Goal: Use online tool/utility: Utilize a website feature to perform a specific function

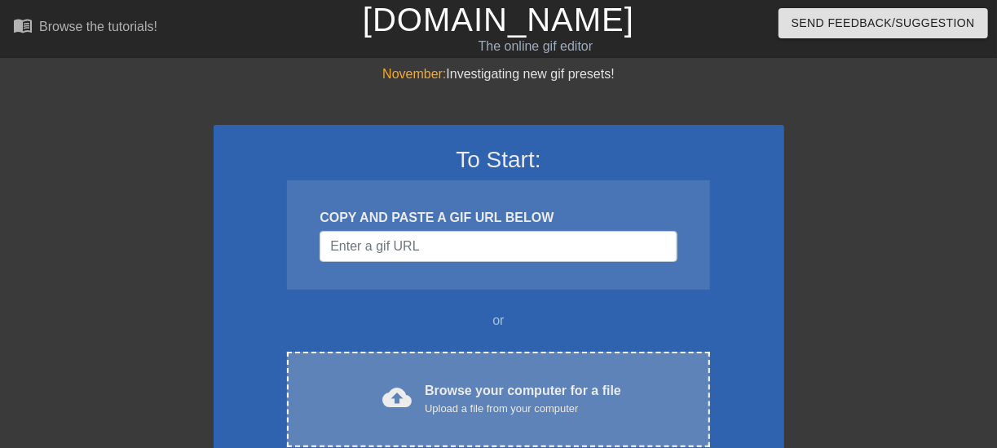
click at [468, 405] on div "Upload a file from your computer" at bounding box center [523, 408] width 196 height 16
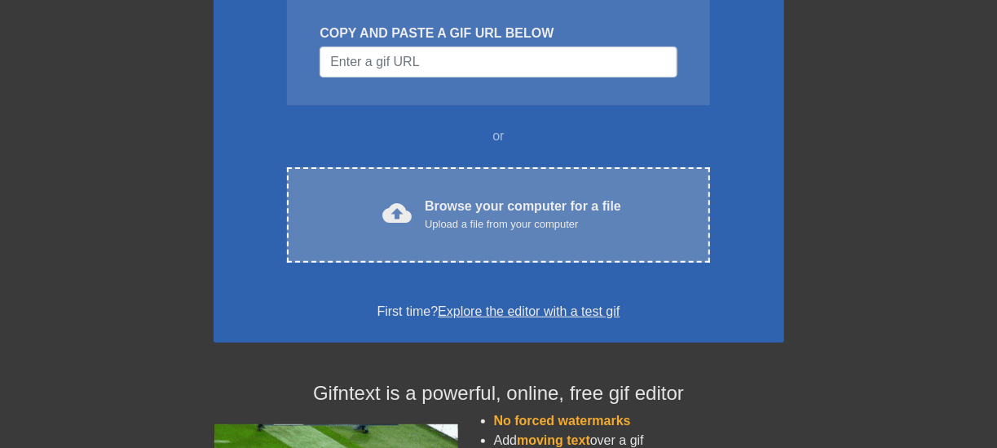
scroll to position [166, 0]
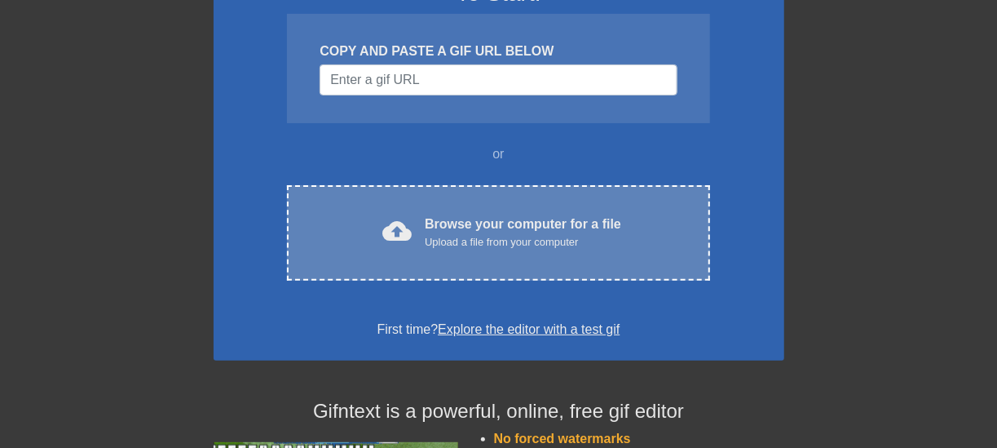
click at [600, 228] on div "Browse your computer for a file Upload a file from your computer" at bounding box center [523, 232] width 196 height 36
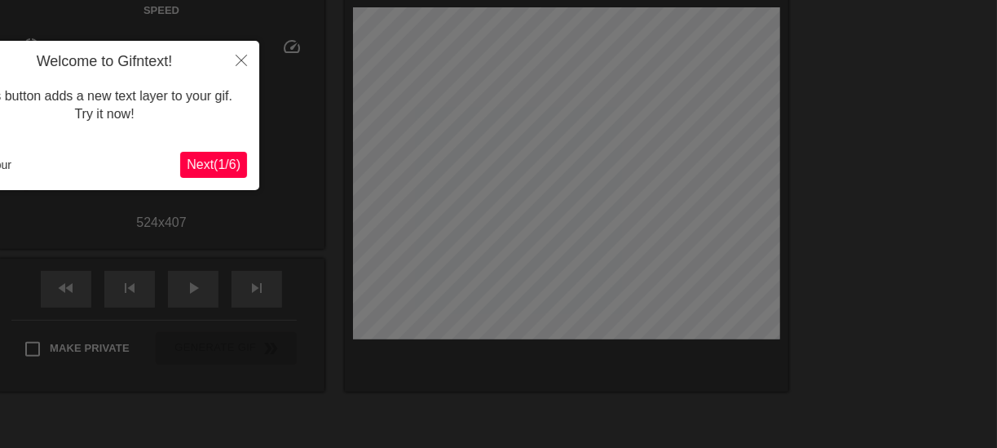
scroll to position [105, 0]
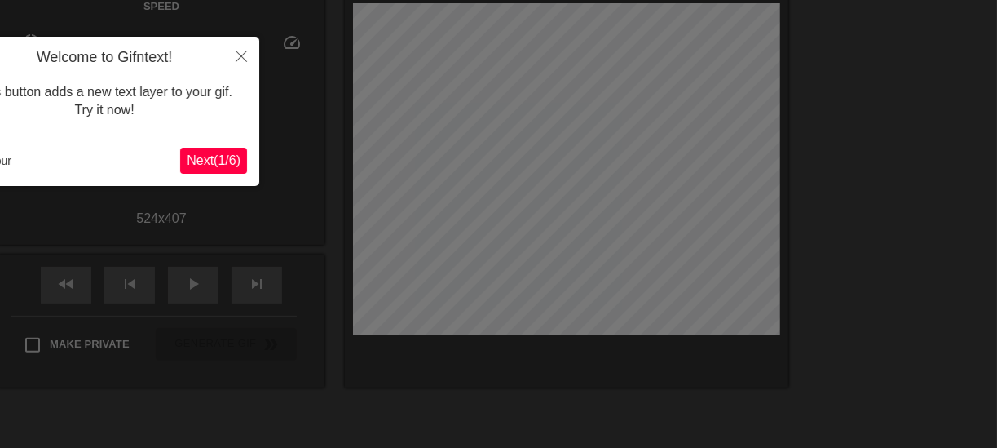
click at [215, 161] on span "Next ( 1 / 6 )" at bounding box center [214, 160] width 54 height 14
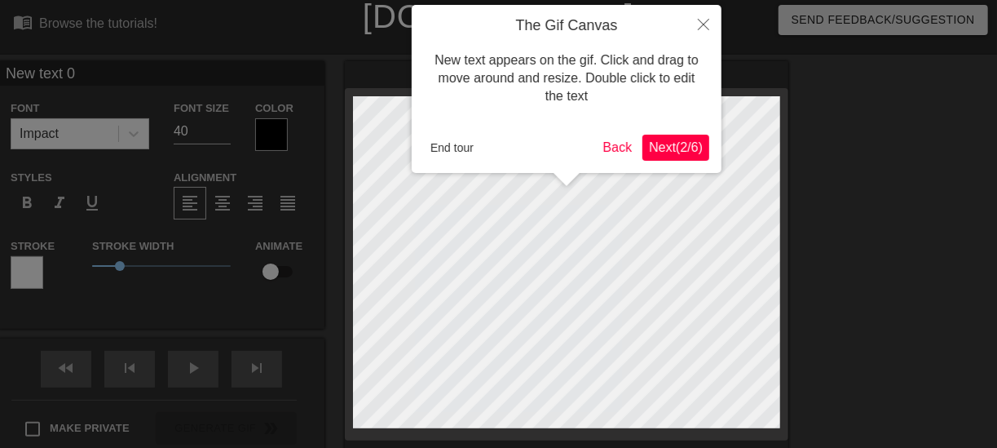
scroll to position [0, 0]
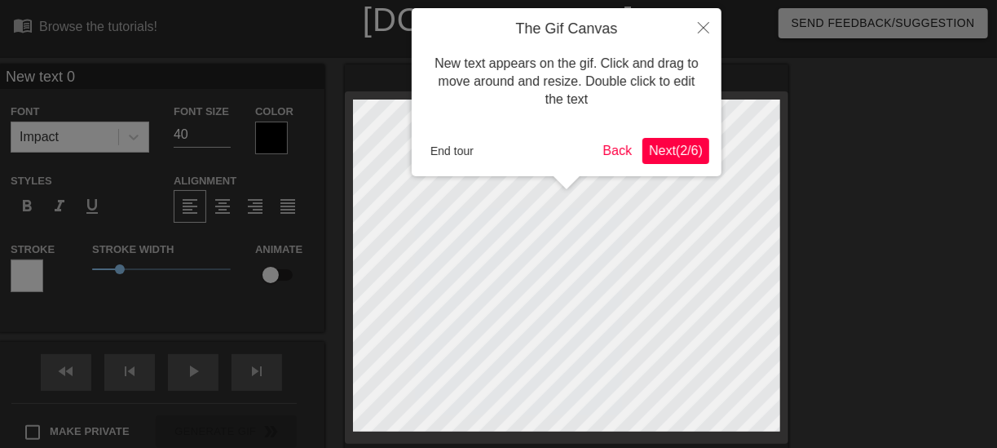
click at [686, 147] on span "Next ( 2 / 6 )" at bounding box center [676, 150] width 54 height 14
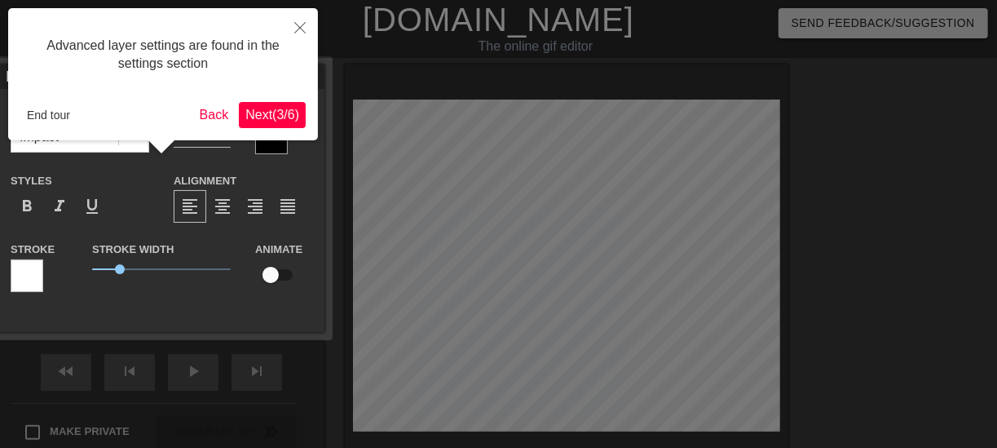
click at [277, 110] on span "Next ( 3 / 6 )" at bounding box center [272, 115] width 54 height 14
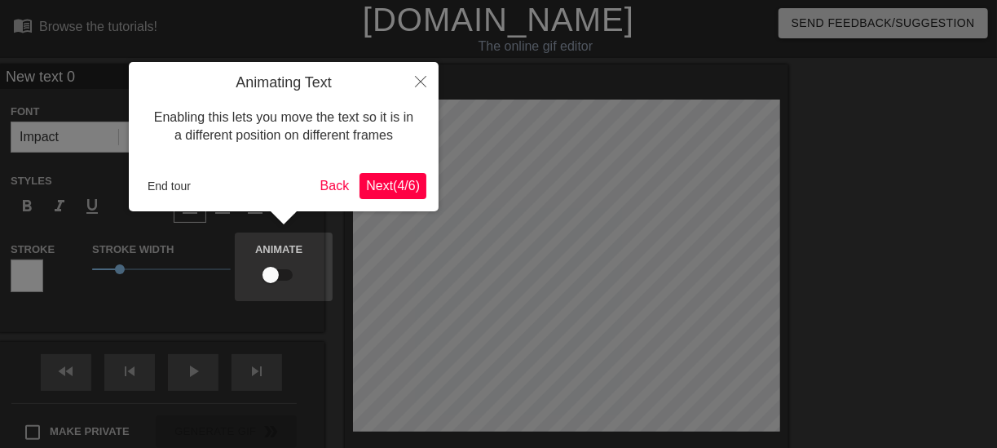
click at [395, 184] on span "Next ( 4 / 6 )" at bounding box center [393, 186] width 54 height 14
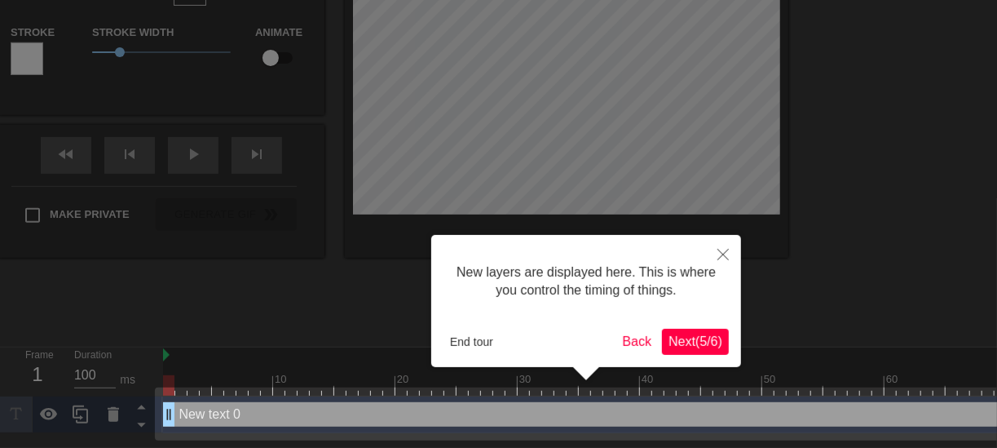
click at [697, 337] on span "Next ( 5 / 6 )" at bounding box center [695, 341] width 54 height 14
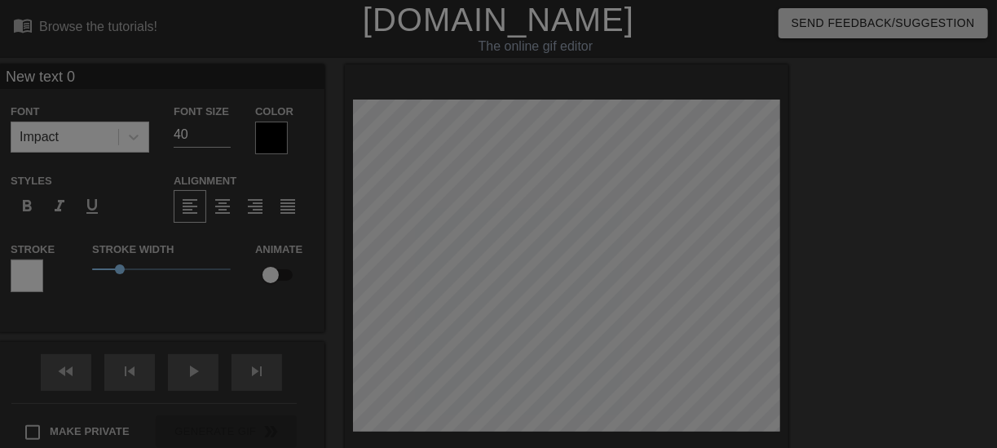
scroll to position [210, 0]
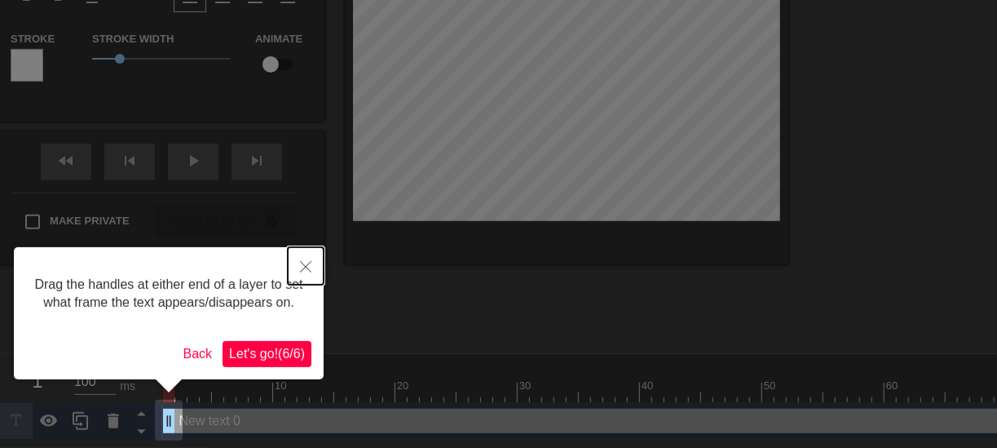
click at [311, 260] on button "Close" at bounding box center [306, 265] width 36 height 37
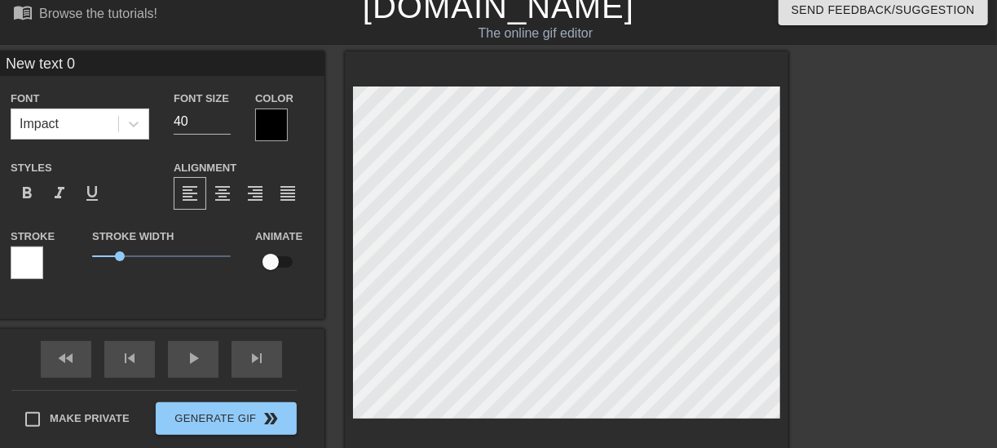
scroll to position [0, 0]
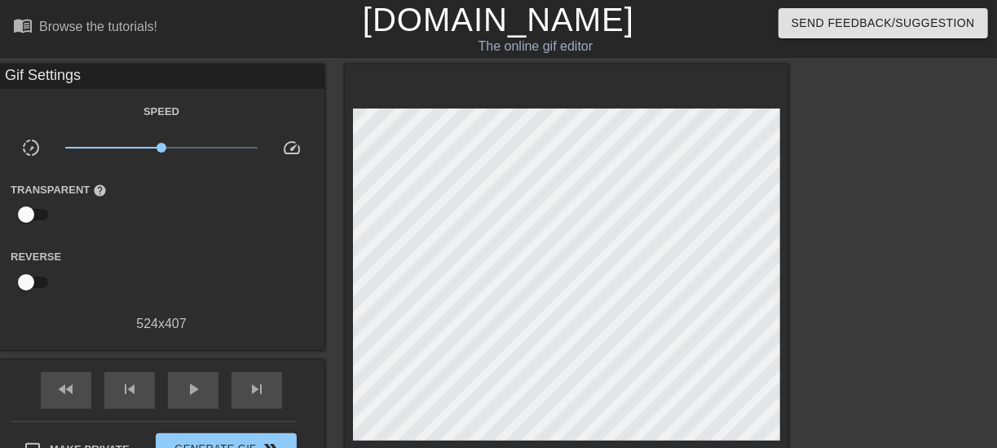
click at [34, 426] on div "Make Private Generate Gif double_arrow" at bounding box center [153, 453] width 285 height 64
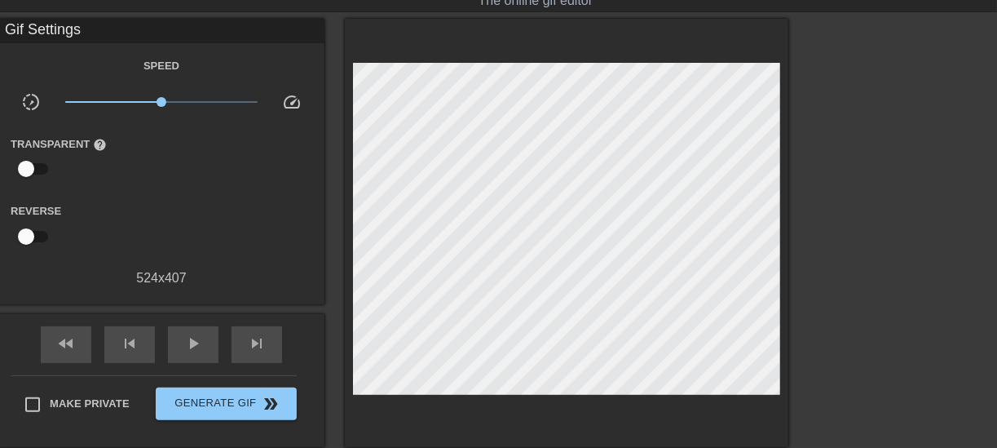
scroll to position [49, 0]
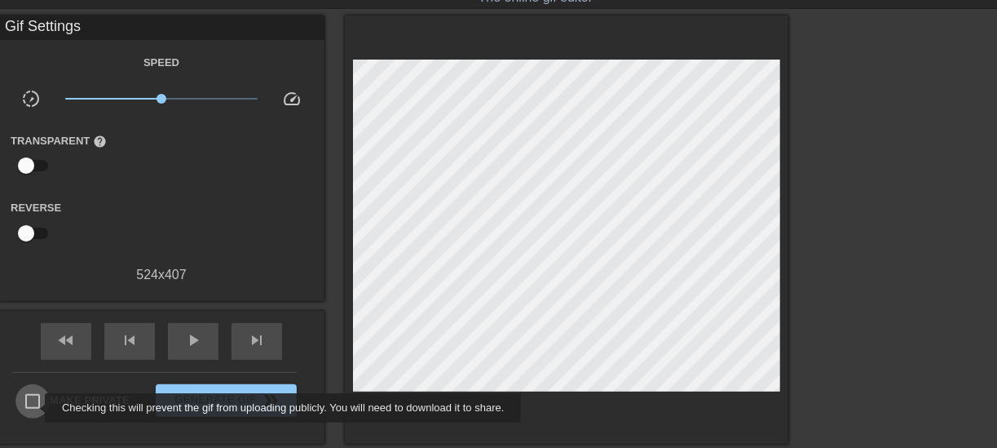
click at [34, 408] on input "Make Private" at bounding box center [32, 401] width 34 height 34
checkbox input "true"
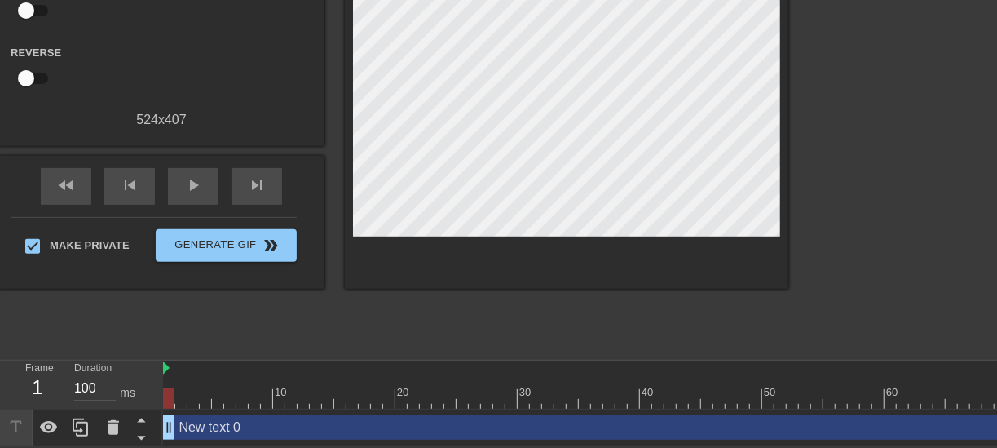
scroll to position [0, 0]
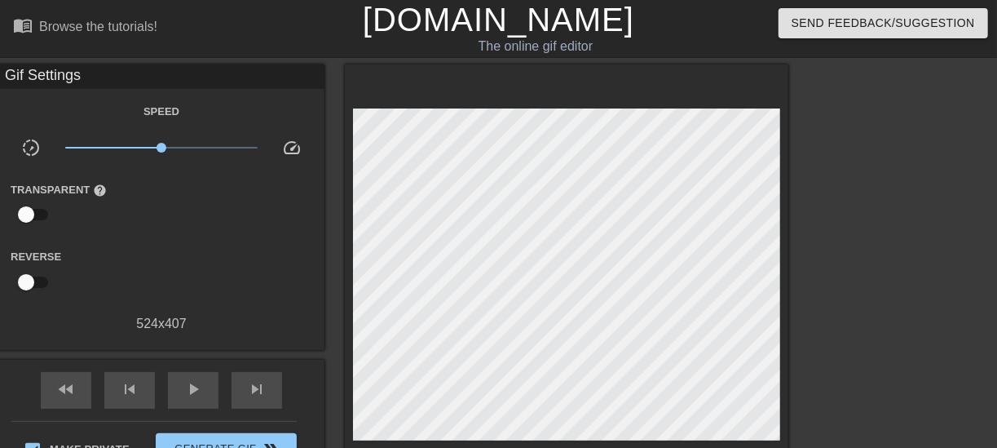
drag, startPoint x: 23, startPoint y: 85, endPoint x: 124, endPoint y: 85, distance: 101.1
click at [124, 85] on div "Gif Settings" at bounding box center [161, 76] width 326 height 24
click at [868, 173] on div at bounding box center [930, 308] width 245 height 489
drag, startPoint x: 183, startPoint y: 214, endPoint x: 155, endPoint y: 227, distance: 31.7
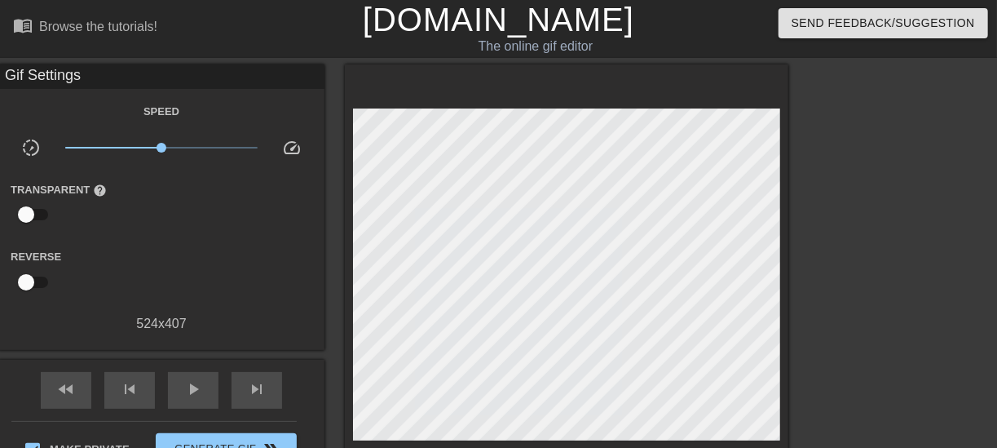
click at [155, 227] on div "Transparent help" at bounding box center [161, 204] width 326 height 51
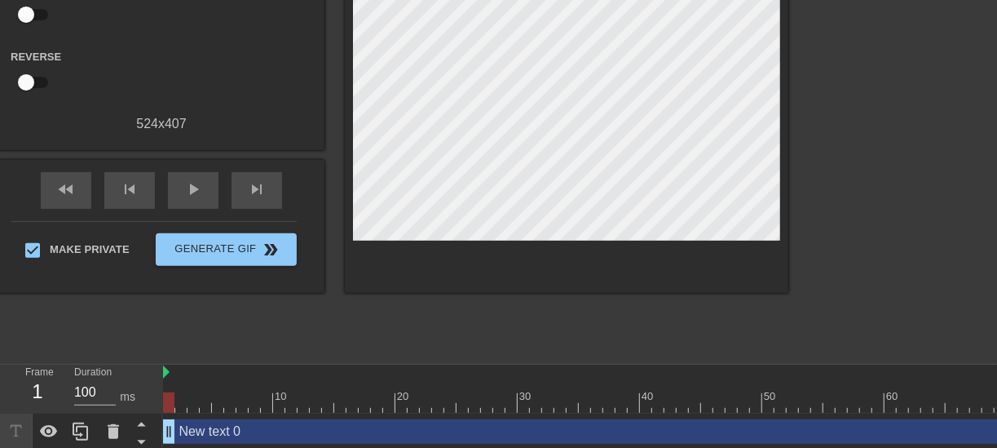
scroll to position [205, 0]
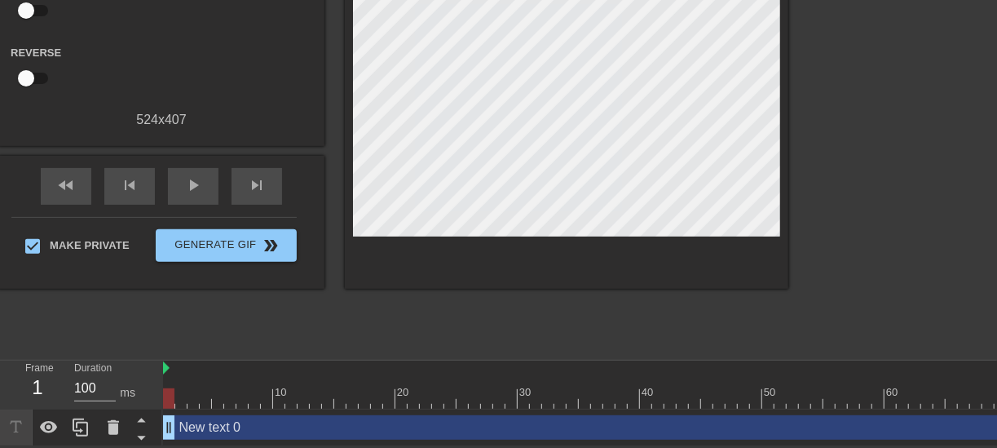
click at [20, 422] on icon at bounding box center [15, 426] width 11 height 11
click at [43, 423] on icon at bounding box center [49, 427] width 18 height 12
click at [43, 423] on icon at bounding box center [49, 427] width 18 height 15
click at [43, 423] on icon at bounding box center [49, 427] width 18 height 12
click at [43, 423] on icon at bounding box center [49, 427] width 18 height 15
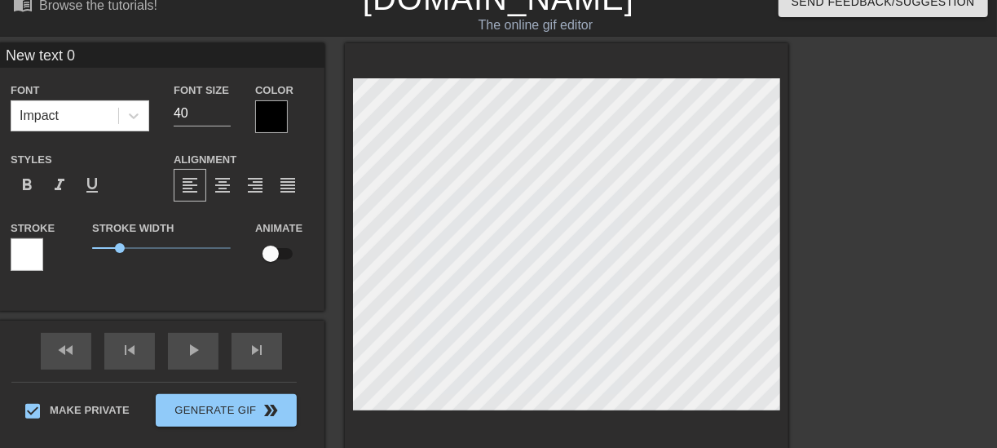
scroll to position [0, 0]
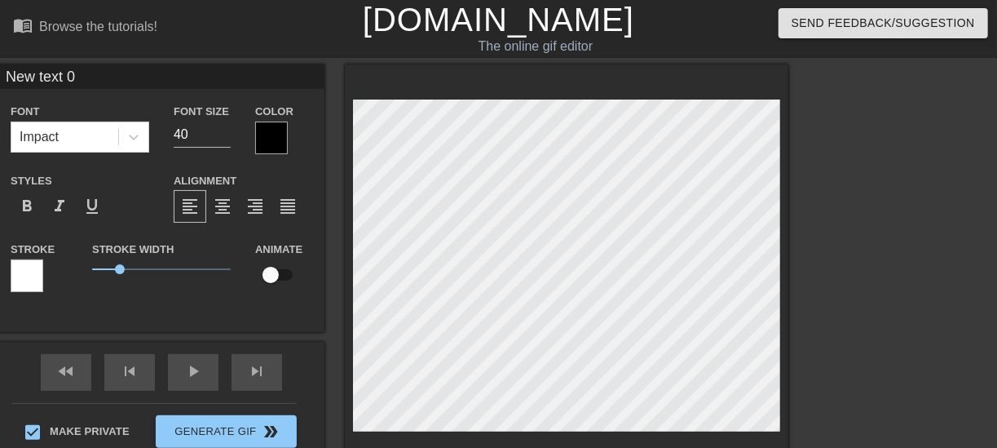
click at [898, 187] on div at bounding box center [930, 308] width 245 height 489
